Goal: Transaction & Acquisition: Book appointment/travel/reservation

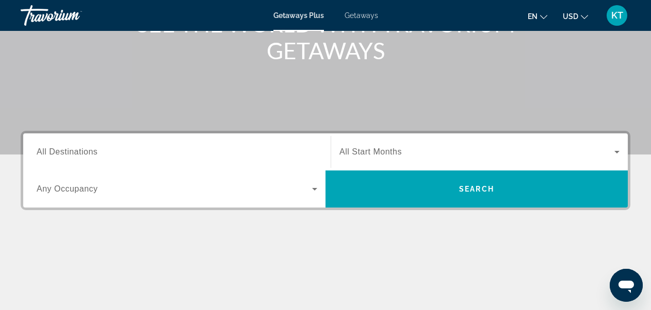
click at [73, 150] on span "All Destinations" at bounding box center [67, 152] width 61 height 9
click at [73, 150] on input "Destination All Destinations" at bounding box center [177, 152] width 281 height 12
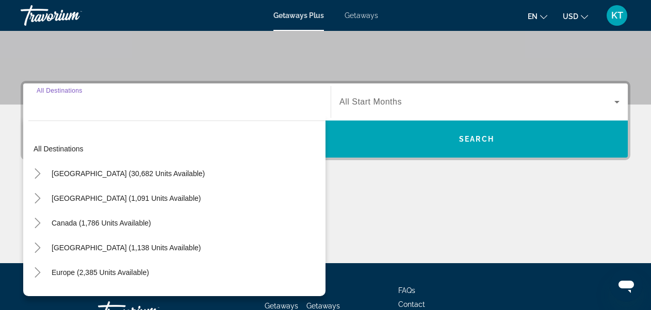
scroll to position [252, 0]
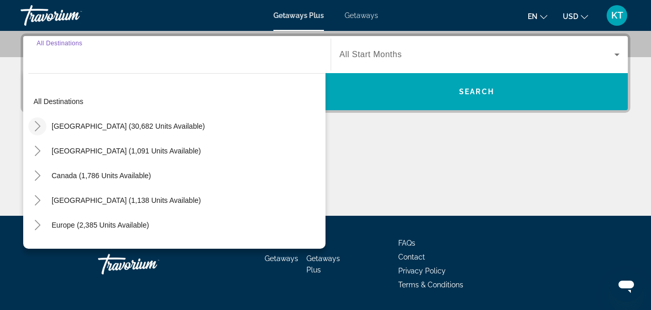
click at [40, 124] on icon "Toggle United States (30,682 units available)" at bounding box center [37, 126] width 10 height 10
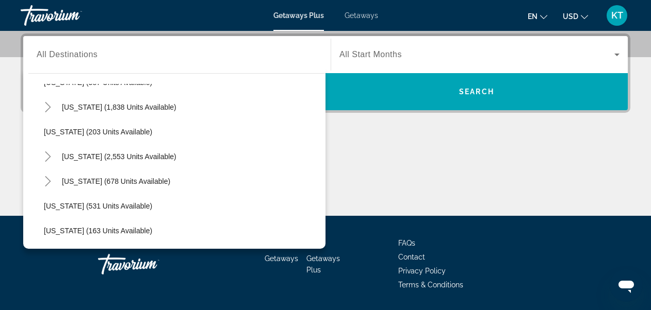
scroll to position [546, 0]
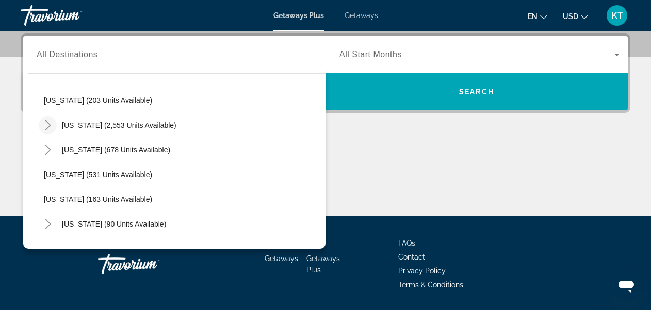
click at [49, 125] on icon "Toggle Nevada (2,553 units available)" at bounding box center [48, 125] width 10 height 10
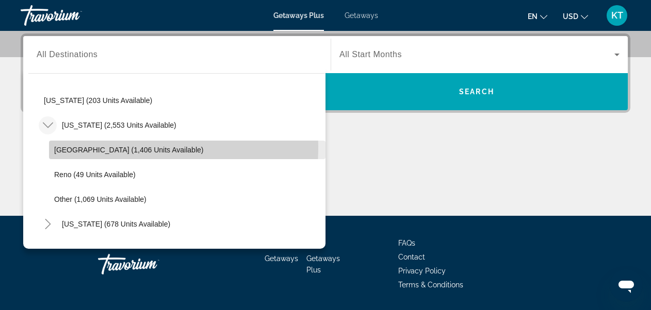
click at [69, 146] on span "Las Vegas (1,406 units available)" at bounding box center [128, 150] width 149 height 8
type input "**********"
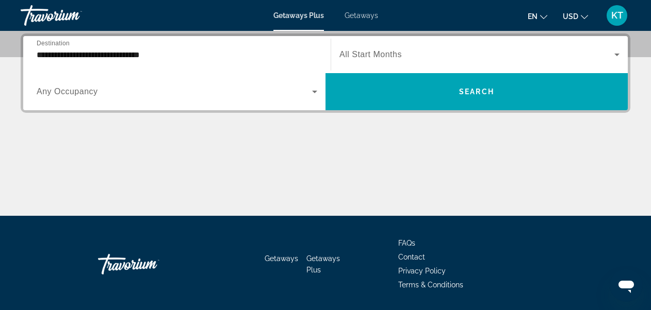
click at [374, 56] on span "All Start Months" at bounding box center [370, 54] width 62 height 9
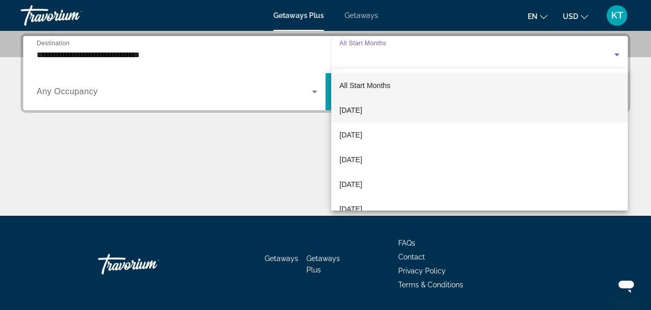
click at [362, 108] on span "September 2025" at bounding box center [350, 110] width 23 height 12
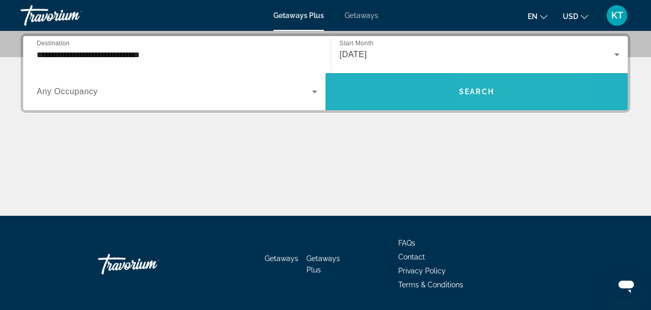
click at [485, 91] on span "Search" at bounding box center [476, 92] width 35 height 8
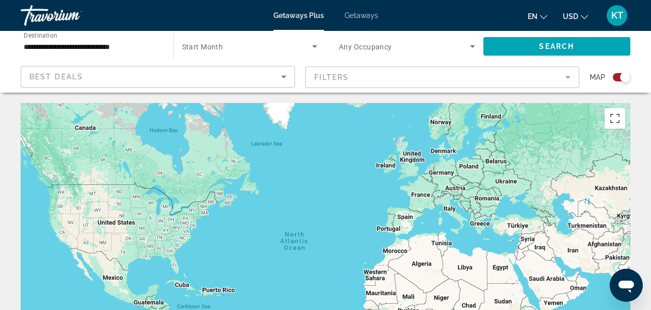
click at [280, 73] on icon "Sort by" at bounding box center [283, 77] width 12 height 12
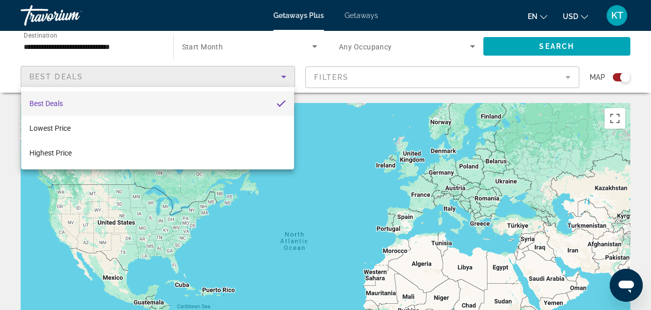
click at [235, 44] on div at bounding box center [325, 155] width 651 height 310
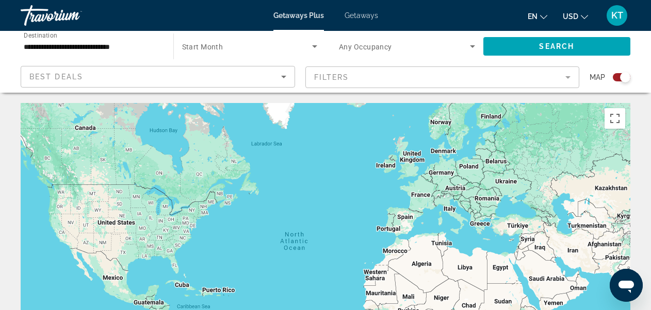
click at [316, 45] on icon "Search widget" at bounding box center [314, 46] width 5 height 3
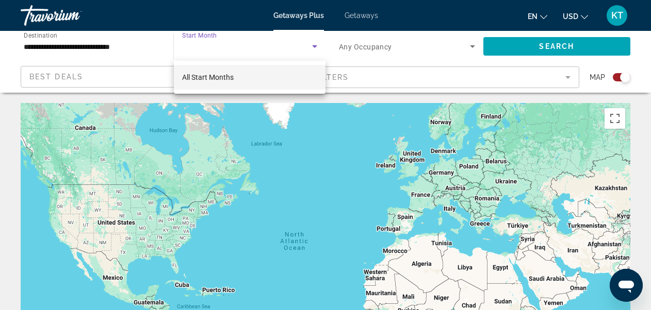
click at [216, 79] on span "All Start Months" at bounding box center [208, 77] width 52 height 8
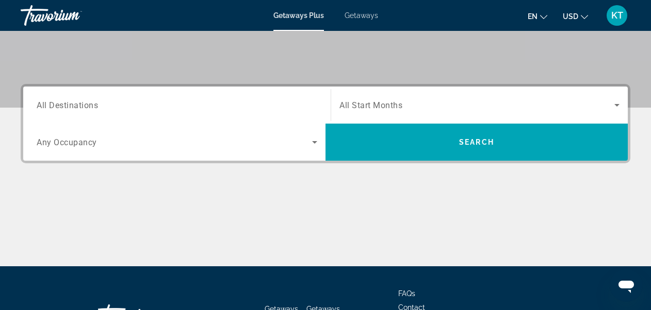
scroll to position [206, 0]
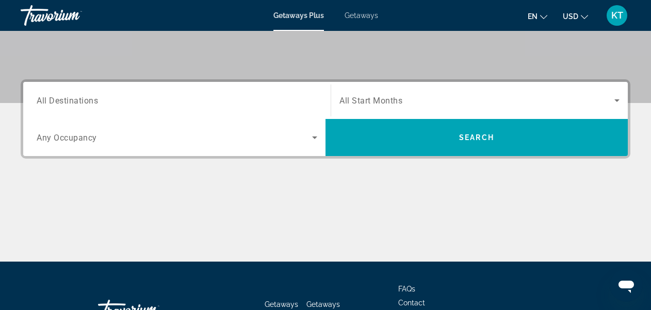
click at [89, 99] on span "All Destinations" at bounding box center [67, 100] width 61 height 10
click at [89, 99] on input "Destination All Destinations" at bounding box center [177, 101] width 281 height 12
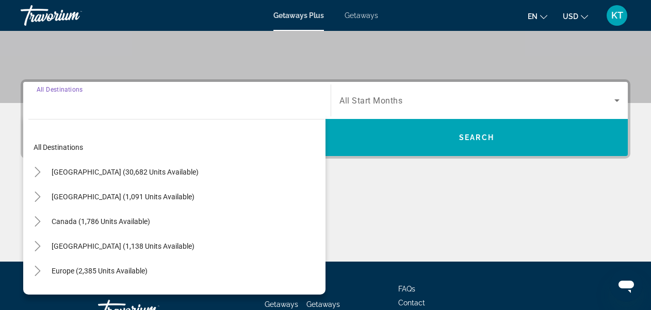
scroll to position [252, 0]
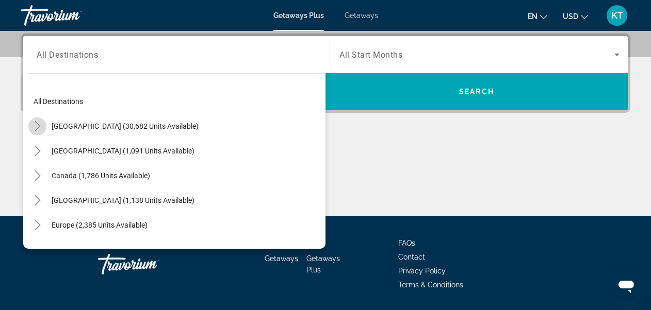
click at [37, 123] on icon "Toggle United States (30,682 units available)" at bounding box center [38, 126] width 6 height 10
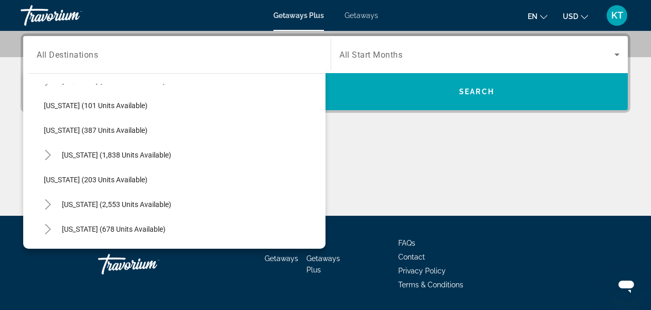
scroll to position [546, 0]
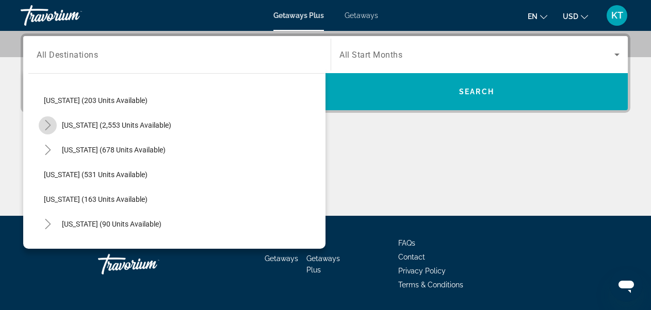
click at [45, 124] on icon "Toggle Nevada (2,553 units available)" at bounding box center [48, 125] width 10 height 10
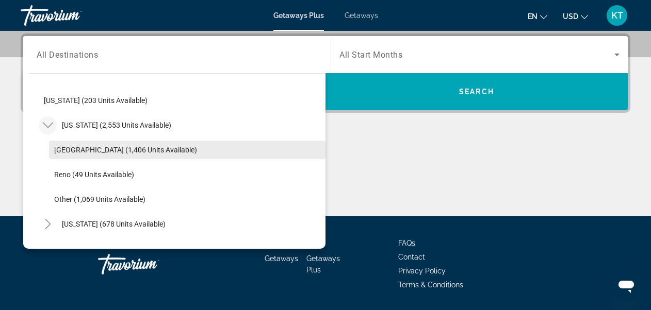
click at [69, 150] on span "Las Vegas (1,406 units available)" at bounding box center [125, 150] width 143 height 8
type input "**********"
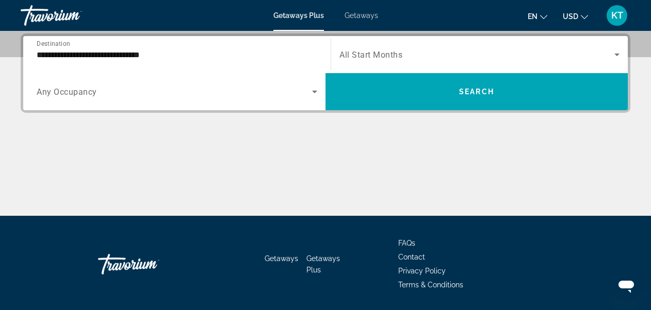
click at [386, 51] on span "All Start Months" at bounding box center [370, 55] width 63 height 10
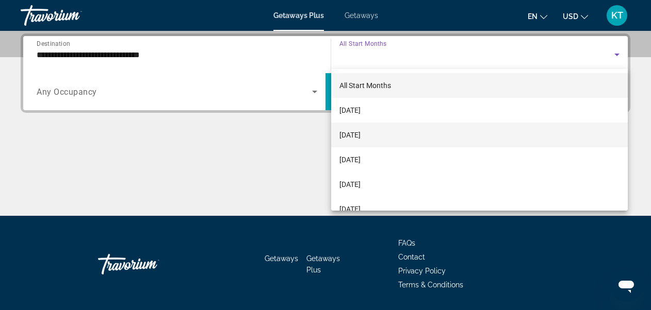
click at [361, 134] on span "October 2025" at bounding box center [349, 135] width 21 height 12
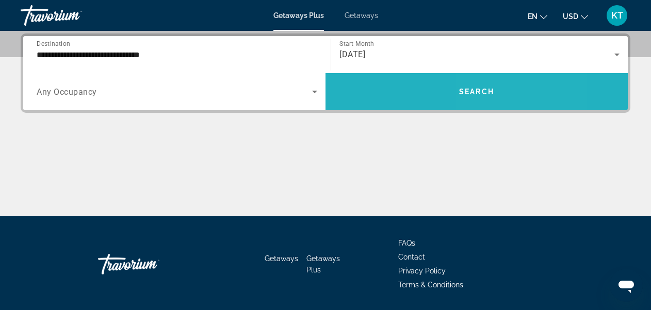
click at [516, 92] on span "Search widget" at bounding box center [476, 91] width 302 height 25
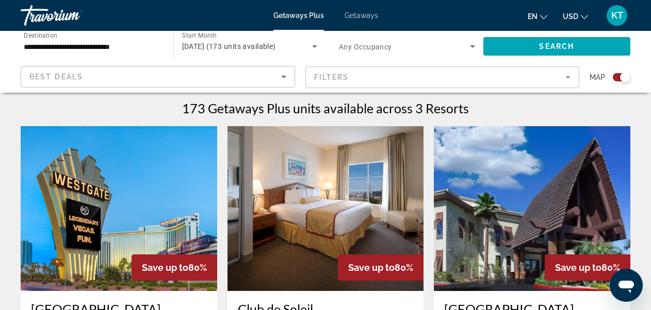
scroll to position [258, 0]
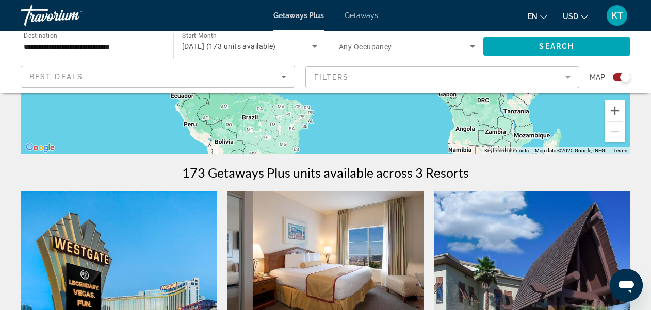
click at [282, 75] on icon "Sort by" at bounding box center [283, 77] width 12 height 12
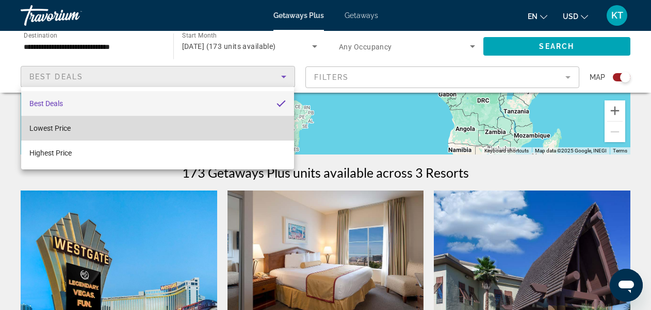
click at [63, 127] on span "Lowest Price" at bounding box center [49, 128] width 41 height 8
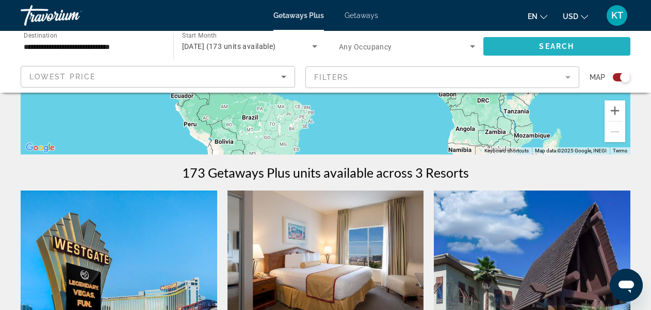
click at [552, 45] on span "Search" at bounding box center [556, 46] width 35 height 8
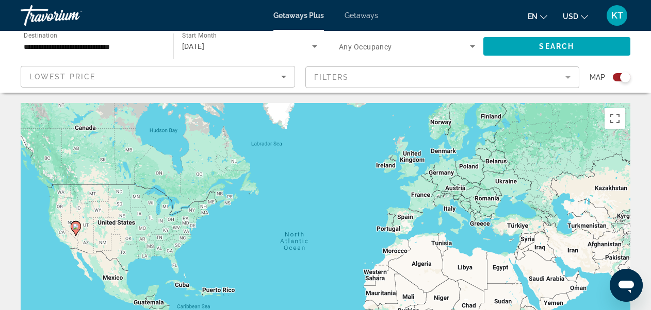
click at [363, 18] on span "Getaways" at bounding box center [362, 15] width 34 height 8
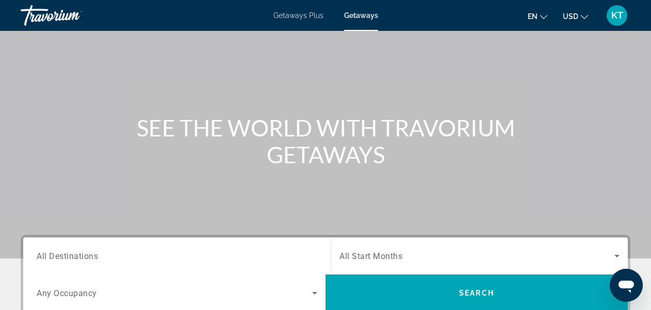
scroll to position [258, 0]
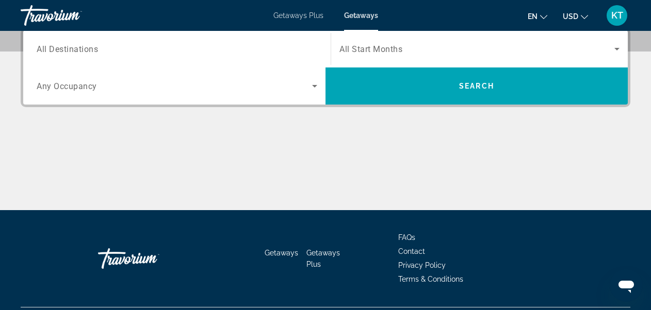
click at [76, 49] on span "All Destinations" at bounding box center [67, 49] width 61 height 10
click at [76, 49] on input "Destination All Destinations" at bounding box center [177, 49] width 281 height 12
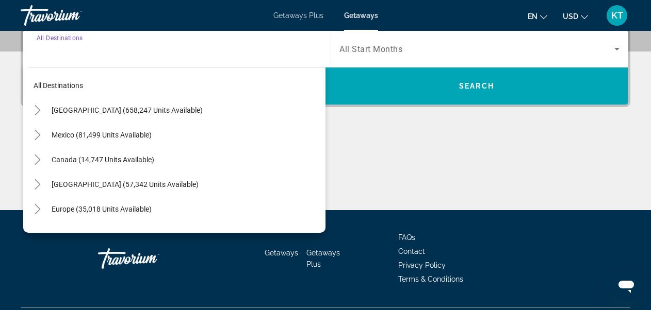
scroll to position [252, 0]
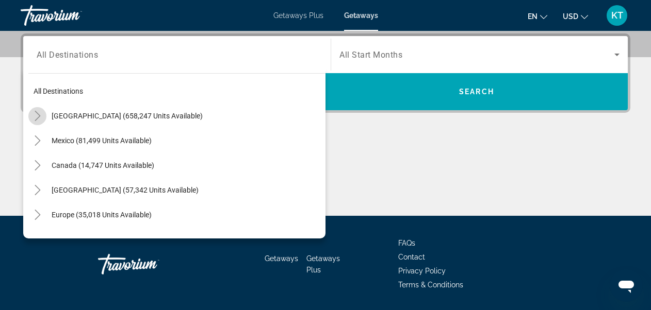
click at [37, 113] on icon "Toggle United States (658,247 units available)" at bounding box center [38, 116] width 6 height 10
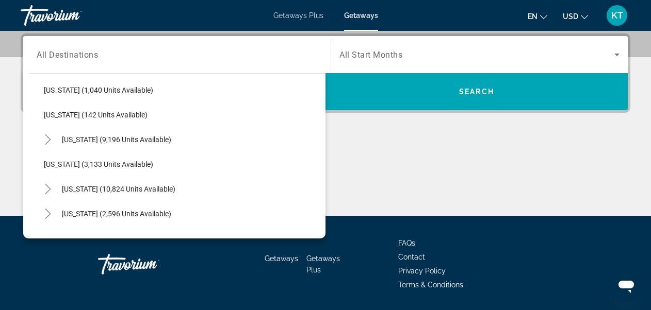
scroll to position [597, 0]
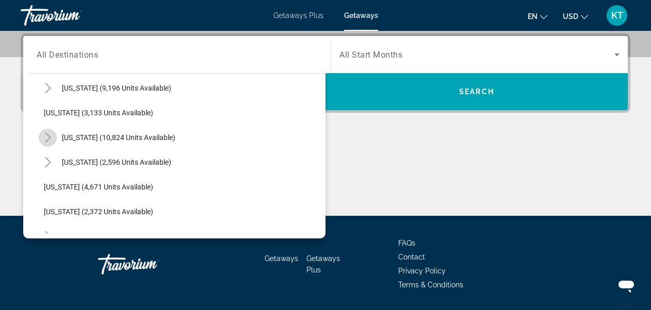
click at [50, 137] on icon "Toggle Nevada (10,824 units available)" at bounding box center [48, 138] width 6 height 10
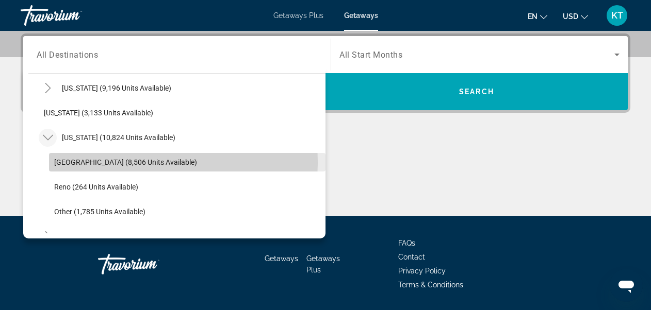
click at [58, 162] on span "Las Vegas (8,506 units available)" at bounding box center [125, 162] width 143 height 8
type input "**********"
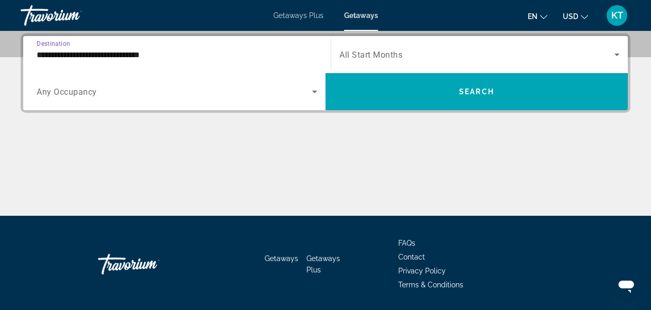
click at [375, 51] on span "All Start Months" at bounding box center [370, 55] width 63 height 10
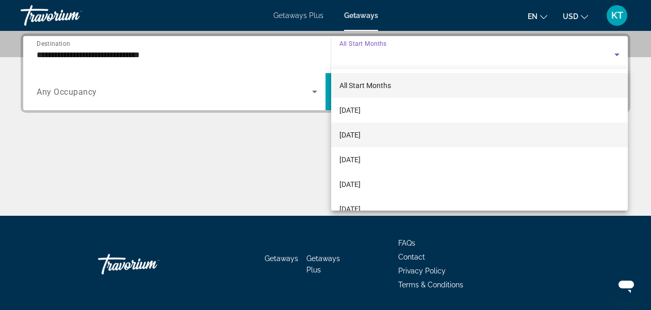
click at [350, 136] on span "October 2025" at bounding box center [349, 135] width 21 height 12
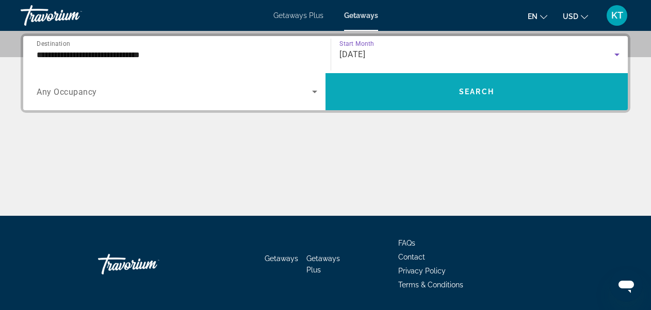
click at [441, 88] on span "Search widget" at bounding box center [476, 91] width 302 height 25
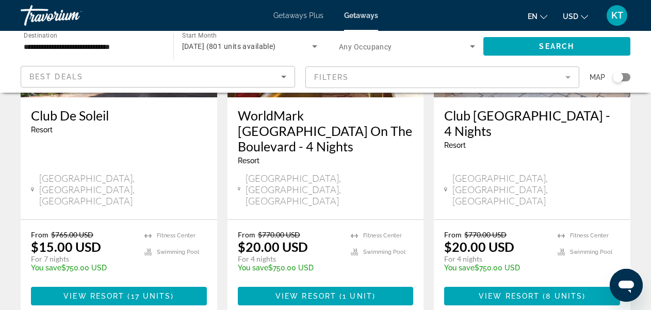
scroll to position [1444, 0]
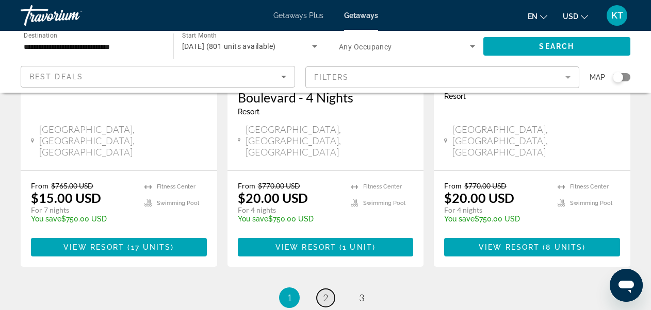
click at [323, 292] on span "2" at bounding box center [325, 297] width 5 height 11
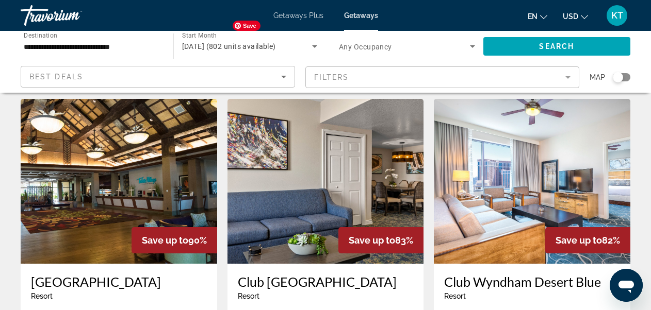
scroll to position [1289, 0]
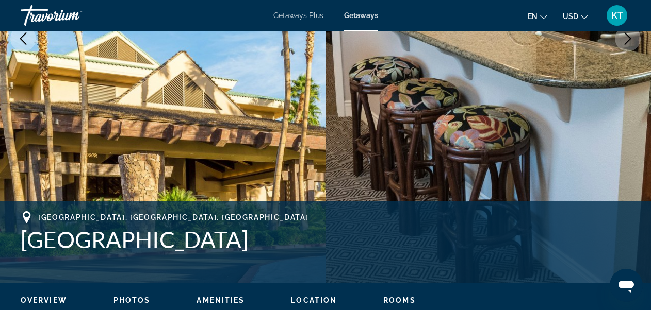
scroll to position [188, 0]
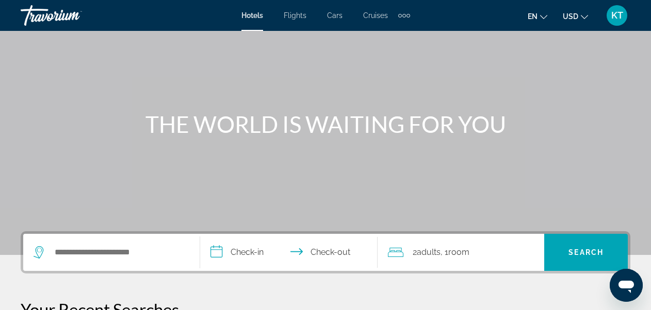
scroll to position [155, 0]
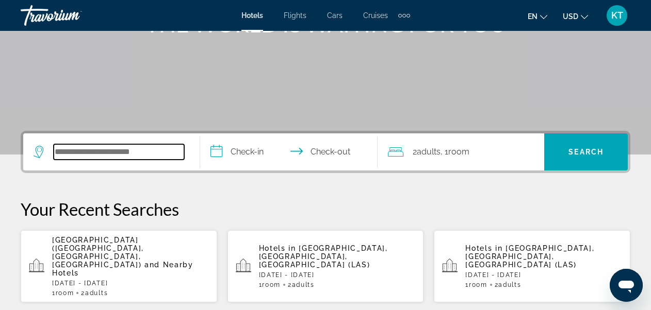
click at [97, 149] on input "Search widget" at bounding box center [119, 151] width 130 height 15
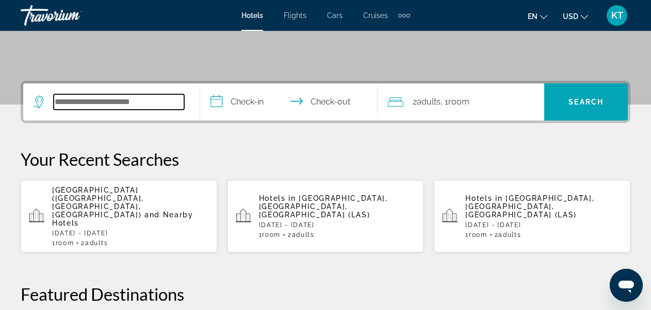
scroll to position [252, 0]
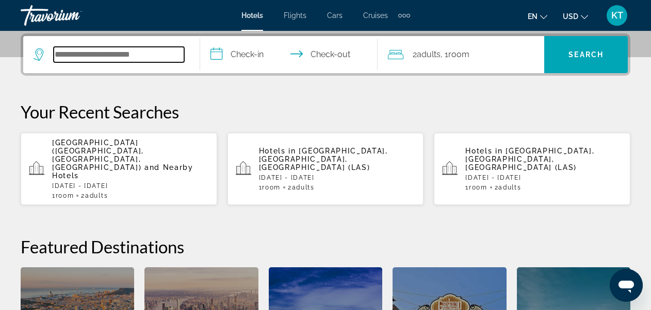
click at [113, 57] on input "Search widget" at bounding box center [119, 54] width 130 height 15
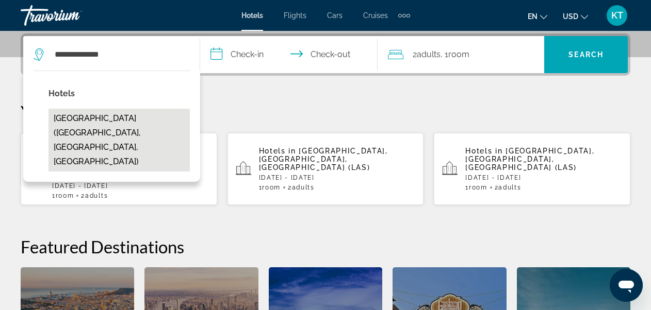
click at [107, 115] on button "[GEOGRAPHIC_DATA] ([GEOGRAPHIC_DATA], [GEOGRAPHIC_DATA], [GEOGRAPHIC_DATA])" at bounding box center [118, 140] width 141 height 63
type input "**********"
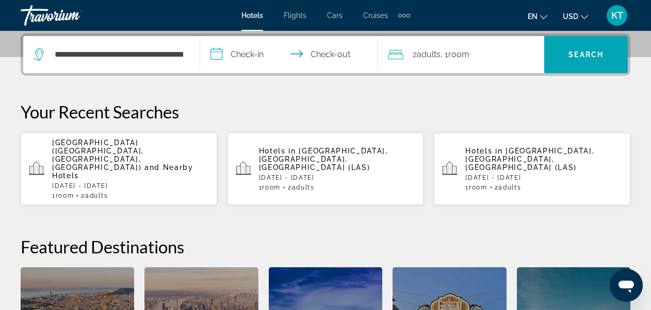
click at [261, 51] on input "**********" at bounding box center [290, 56] width 181 height 40
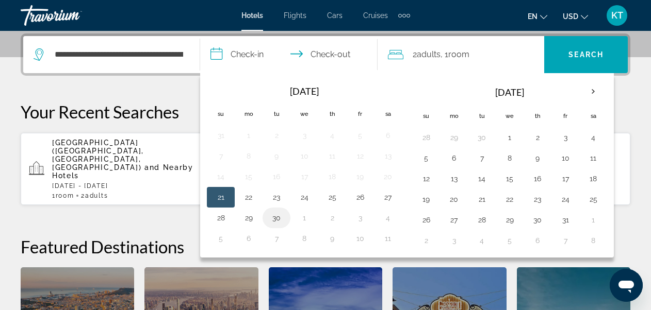
click at [277, 217] on button "30" at bounding box center [276, 218] width 17 height 14
click at [511, 138] on button "1" at bounding box center [509, 137] width 17 height 14
type input "**********"
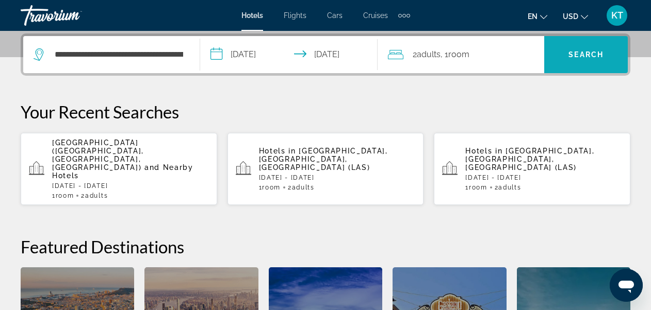
click at [577, 55] on span "Search" at bounding box center [585, 55] width 35 height 8
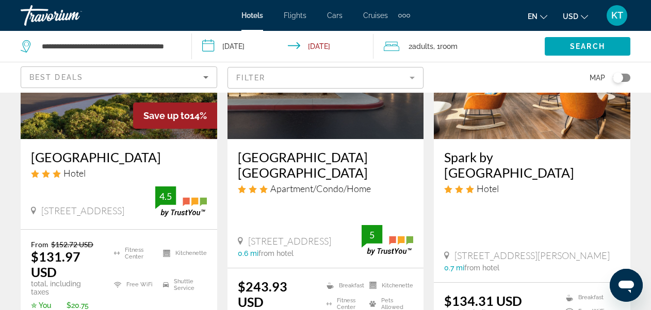
scroll to position [103, 0]
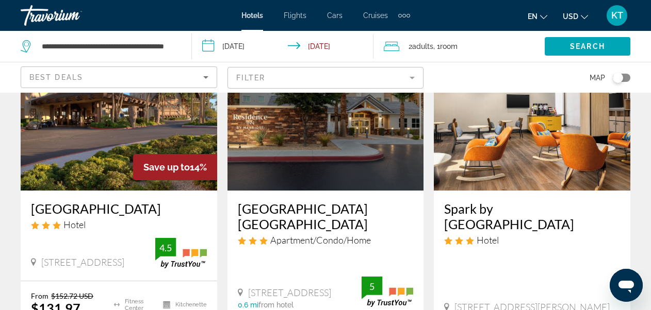
click at [12, 85] on app-hotels-search-filters "Best Deals Filter Map" at bounding box center [325, 77] width 651 height 31
